Goal: Find specific page/section: Find specific page/section

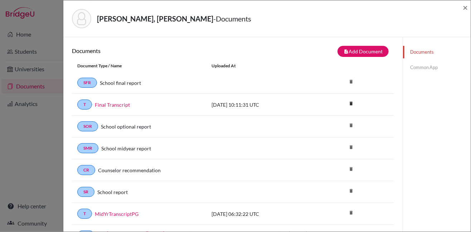
scroll to position [201, 0]
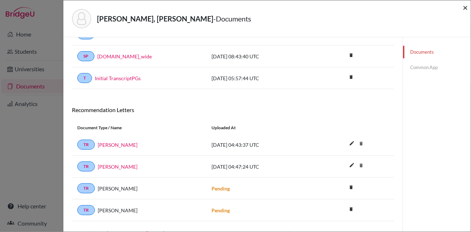
click at [466, 5] on span "×" at bounding box center [465, 7] width 5 height 10
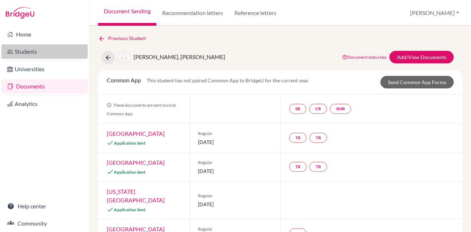
click at [34, 51] on link "Students" at bounding box center [44, 51] width 86 height 14
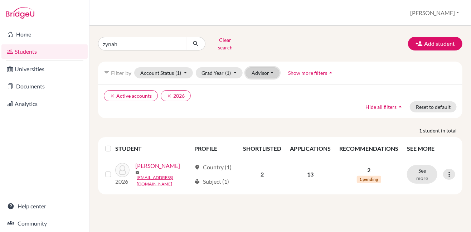
click at [256, 71] on button "Advisor" at bounding box center [263, 72] width 34 height 11
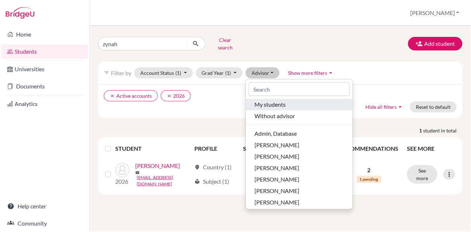
click at [256, 102] on span "My students" at bounding box center [270, 104] width 31 height 9
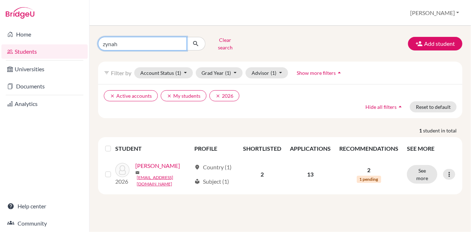
click at [180, 41] on input "zynah" at bounding box center [142, 44] width 89 height 14
type input "[PERSON_NAME]"
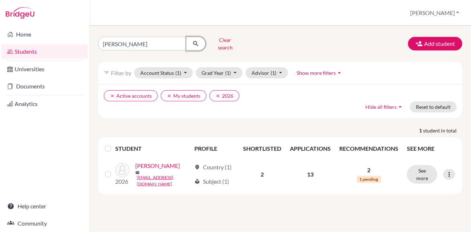
click at [195, 40] on icon "submit" at bounding box center [195, 43] width 7 height 7
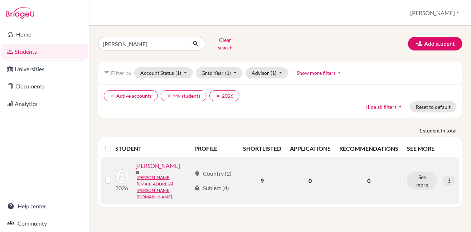
click at [156, 164] on link "[PERSON_NAME]" at bounding box center [157, 165] width 45 height 9
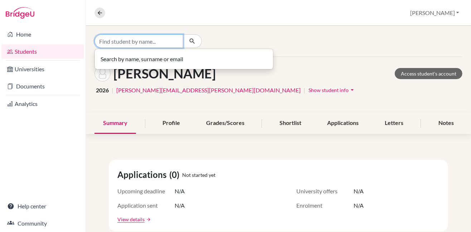
click at [157, 40] on input "Find student by name..." at bounding box center [139, 41] width 89 height 14
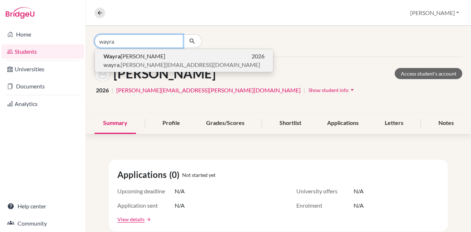
type input "wayra"
click at [151, 55] on span "[PERSON_NAME]" at bounding box center [134, 56] width 62 height 9
